Goal: Information Seeking & Learning: Learn about a topic

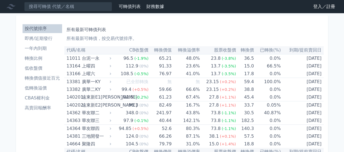
click at [330, 7] on link "登入／註冊" at bounding box center [324, 6] width 31 height 9
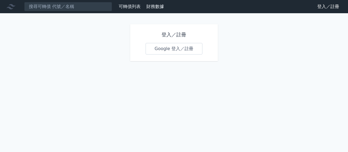
click at [173, 52] on link "Google 登入／註冊" at bounding box center [174, 49] width 57 height 12
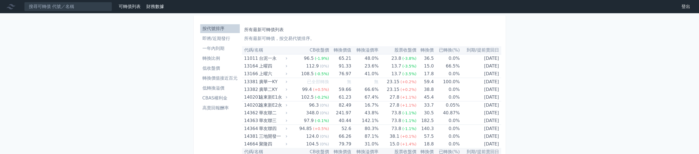
click at [217, 100] on li "CBAS權利金" at bounding box center [220, 97] width 40 height 7
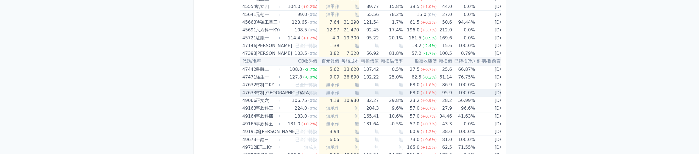
scroll to position [1813, 0]
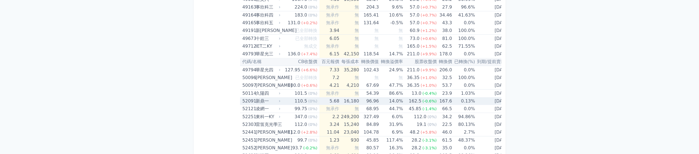
click at [250, 100] on div "52091" at bounding box center [248, 101] width 12 height 8
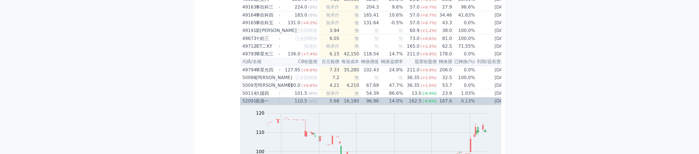
click at [278, 99] on div "新鼎一" at bounding box center [268, 101] width 24 height 8
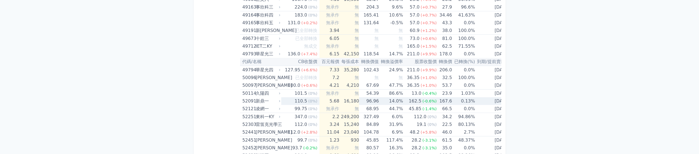
click at [278, 99] on div "新鼎一" at bounding box center [268, 101] width 24 height 8
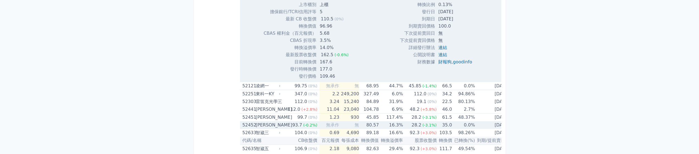
scroll to position [2115, 0]
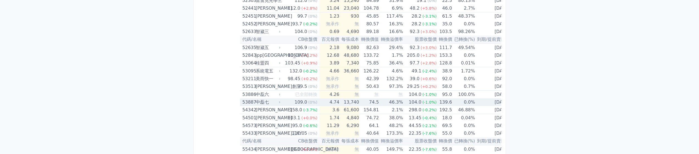
click at [271, 99] on div "中磊七" at bounding box center [268, 102] width 24 height 8
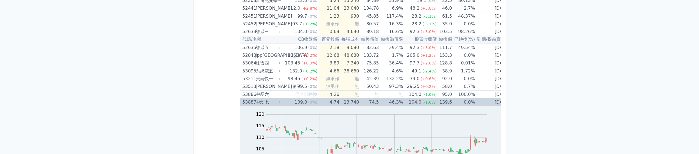
click at [267, 100] on div "中磊七" at bounding box center [268, 102] width 24 height 8
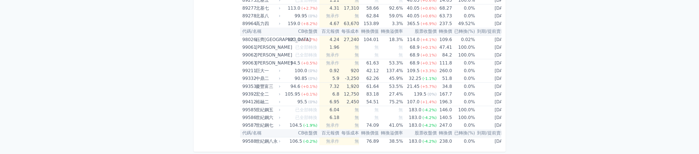
scroll to position [3444, 0]
